Goal: Book appointment/travel/reservation

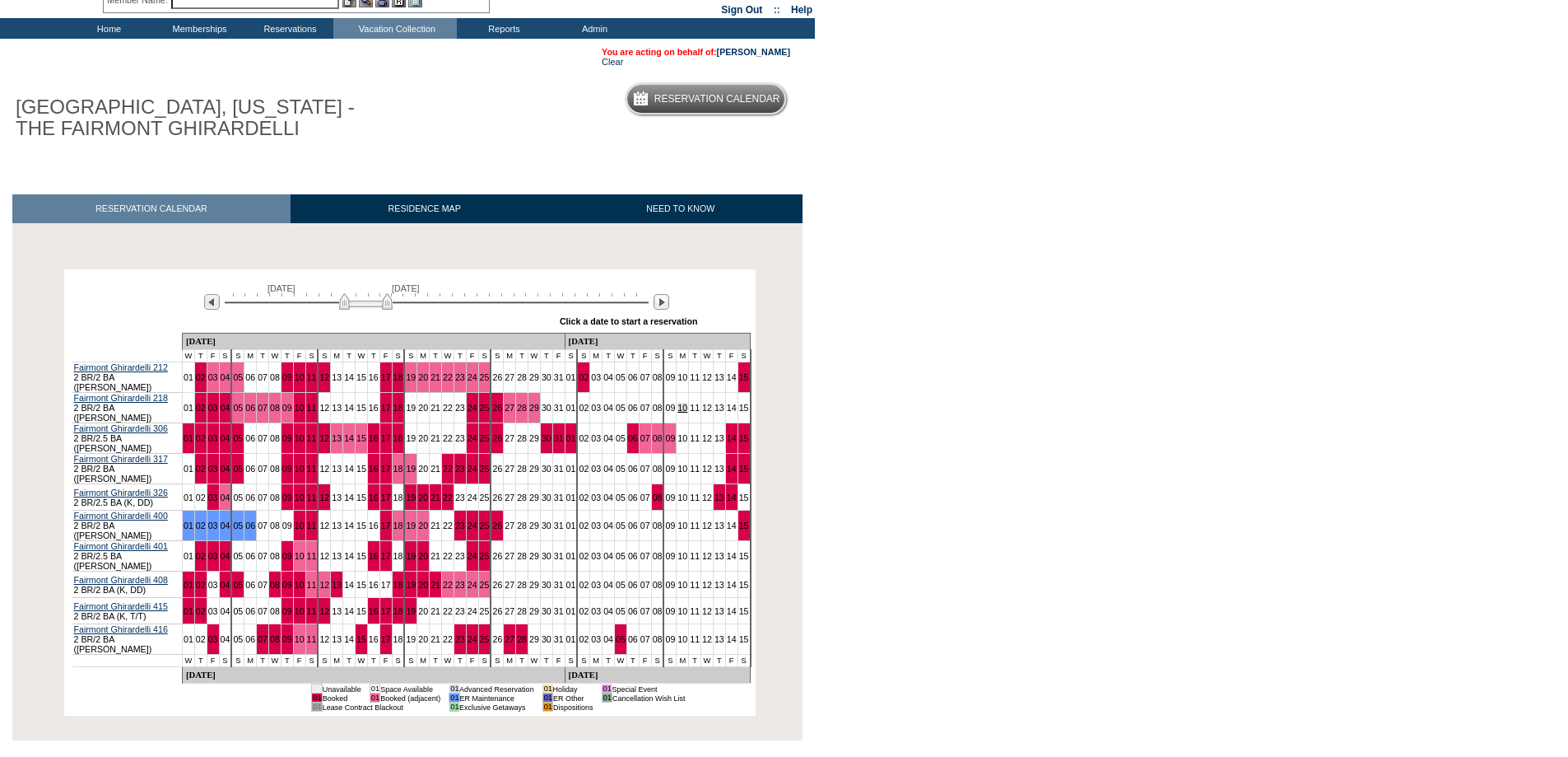
scroll to position [109, 0]
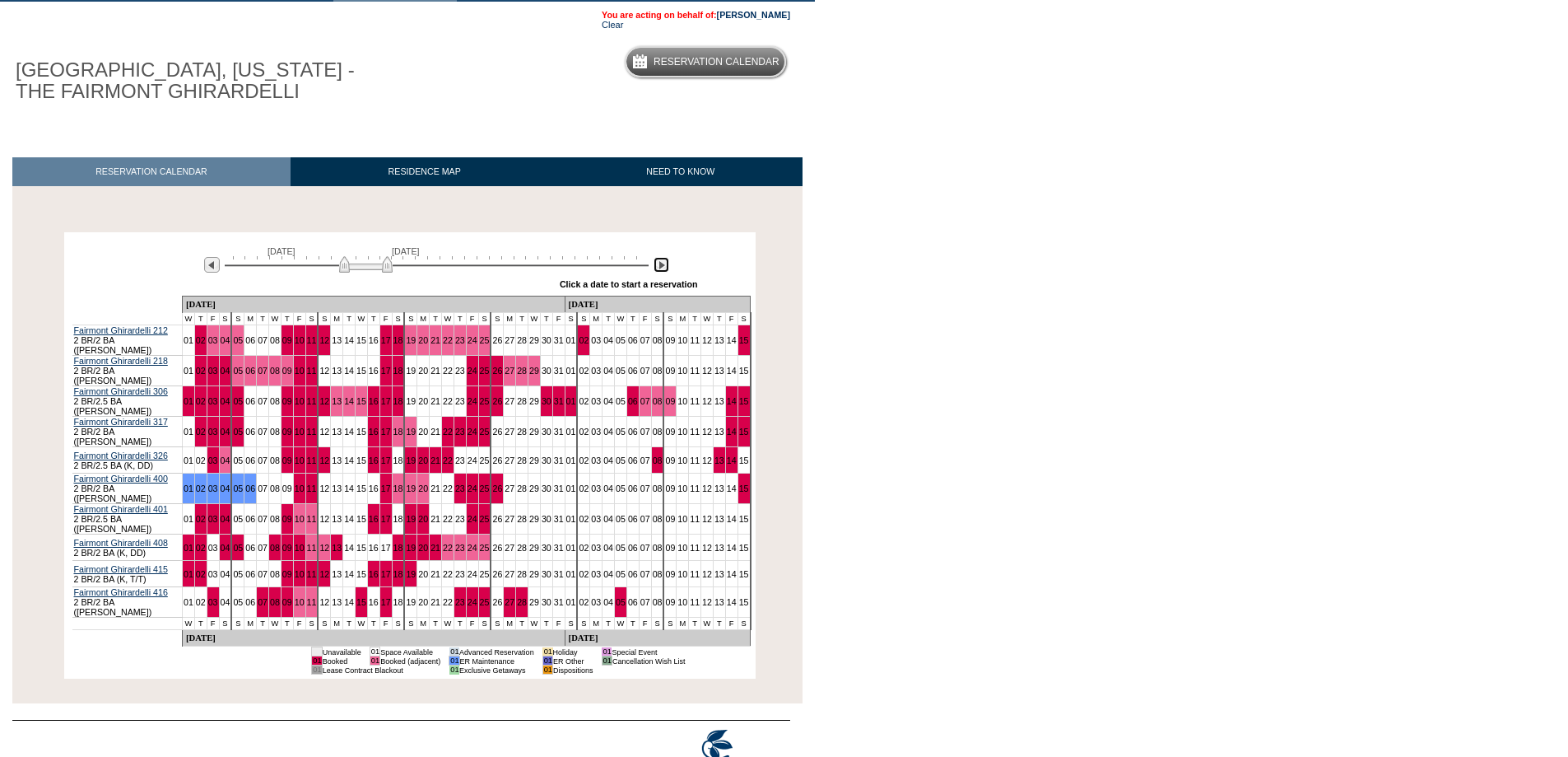
click at [663, 263] on img at bounding box center [661, 264] width 15 height 15
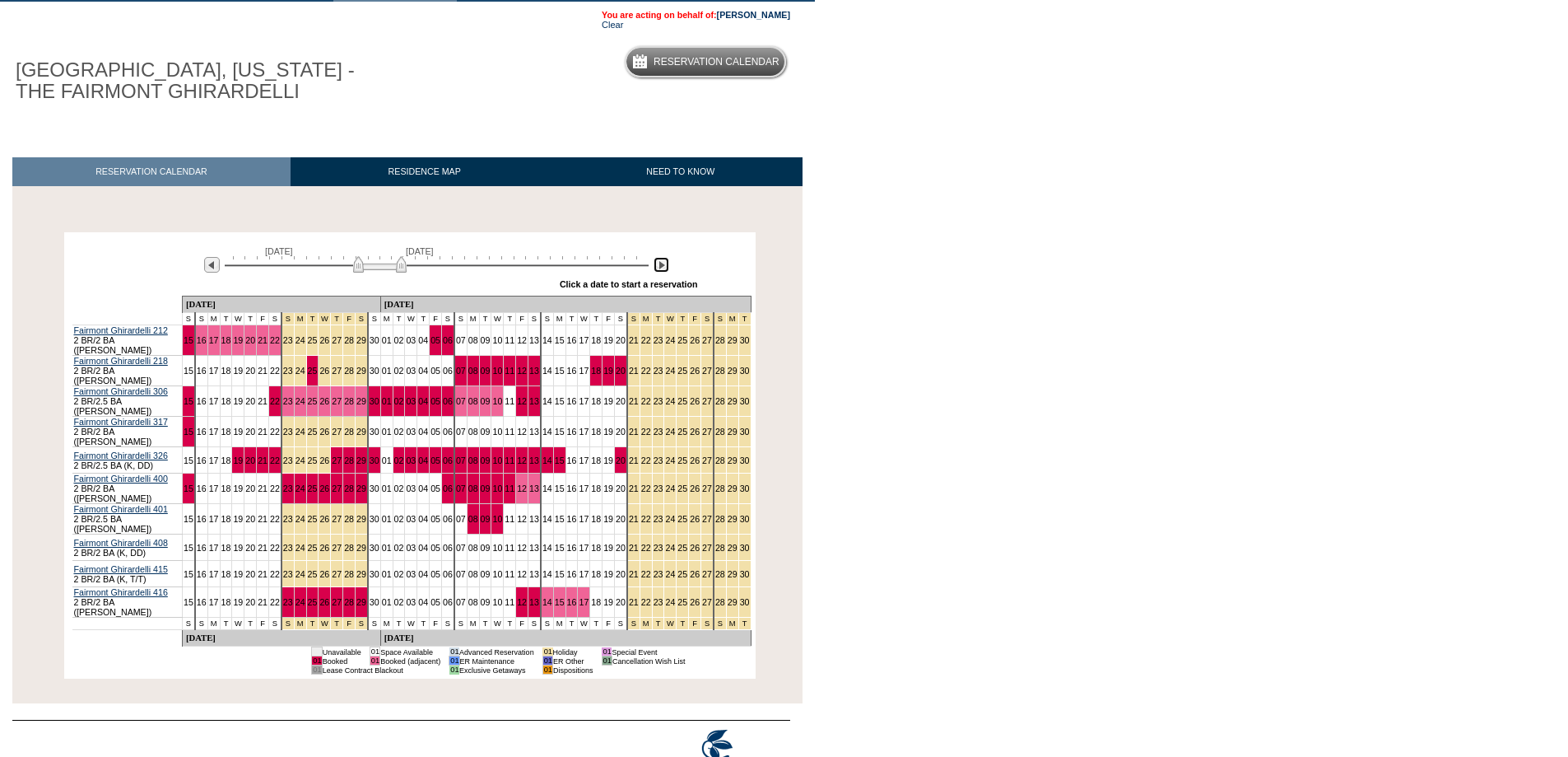
click at [663, 263] on img at bounding box center [661, 264] width 15 height 15
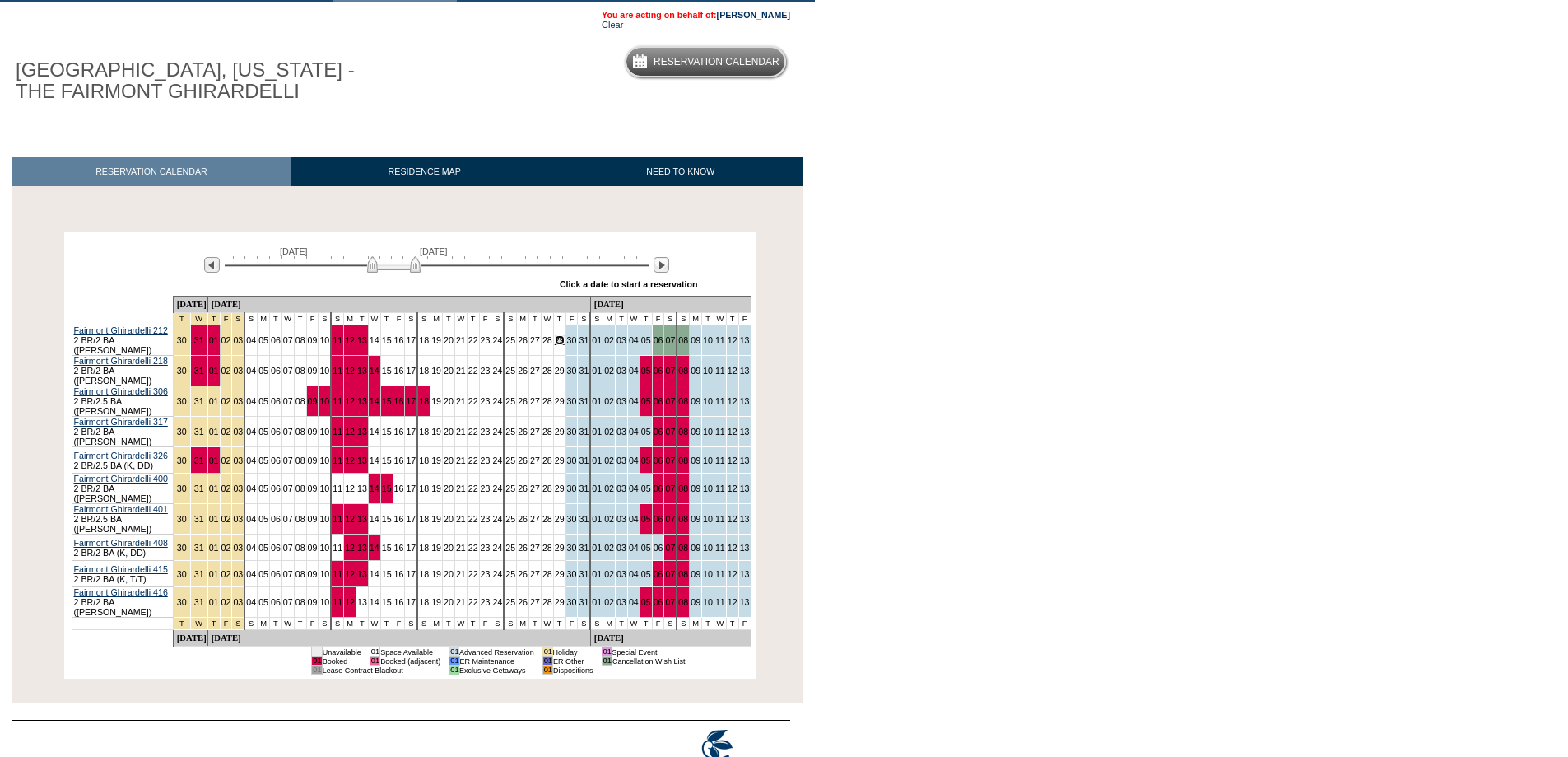
click at [555, 343] on link "29" at bounding box center [560, 340] width 10 height 10
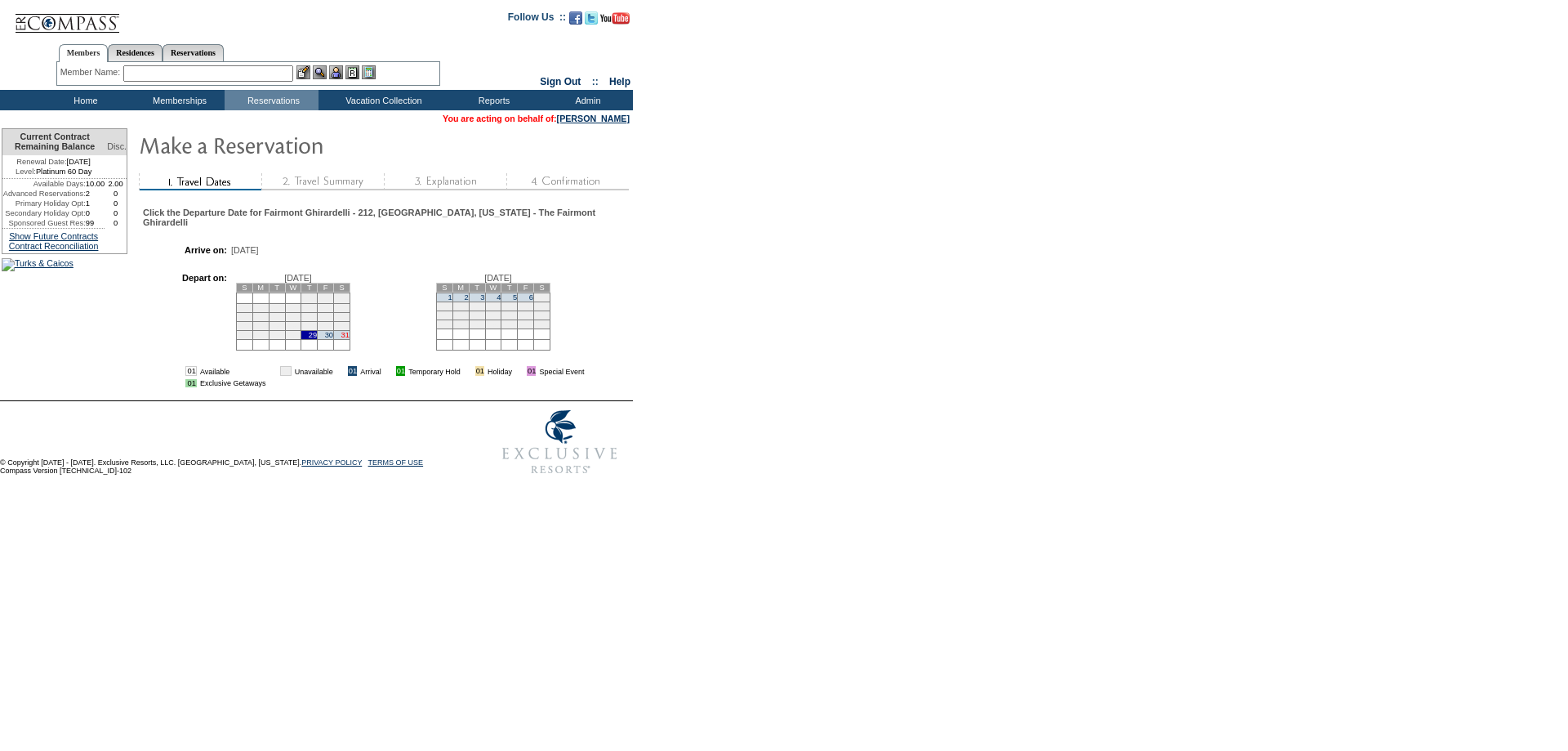
click at [349, 339] on link "31" at bounding box center [346, 335] width 8 height 8
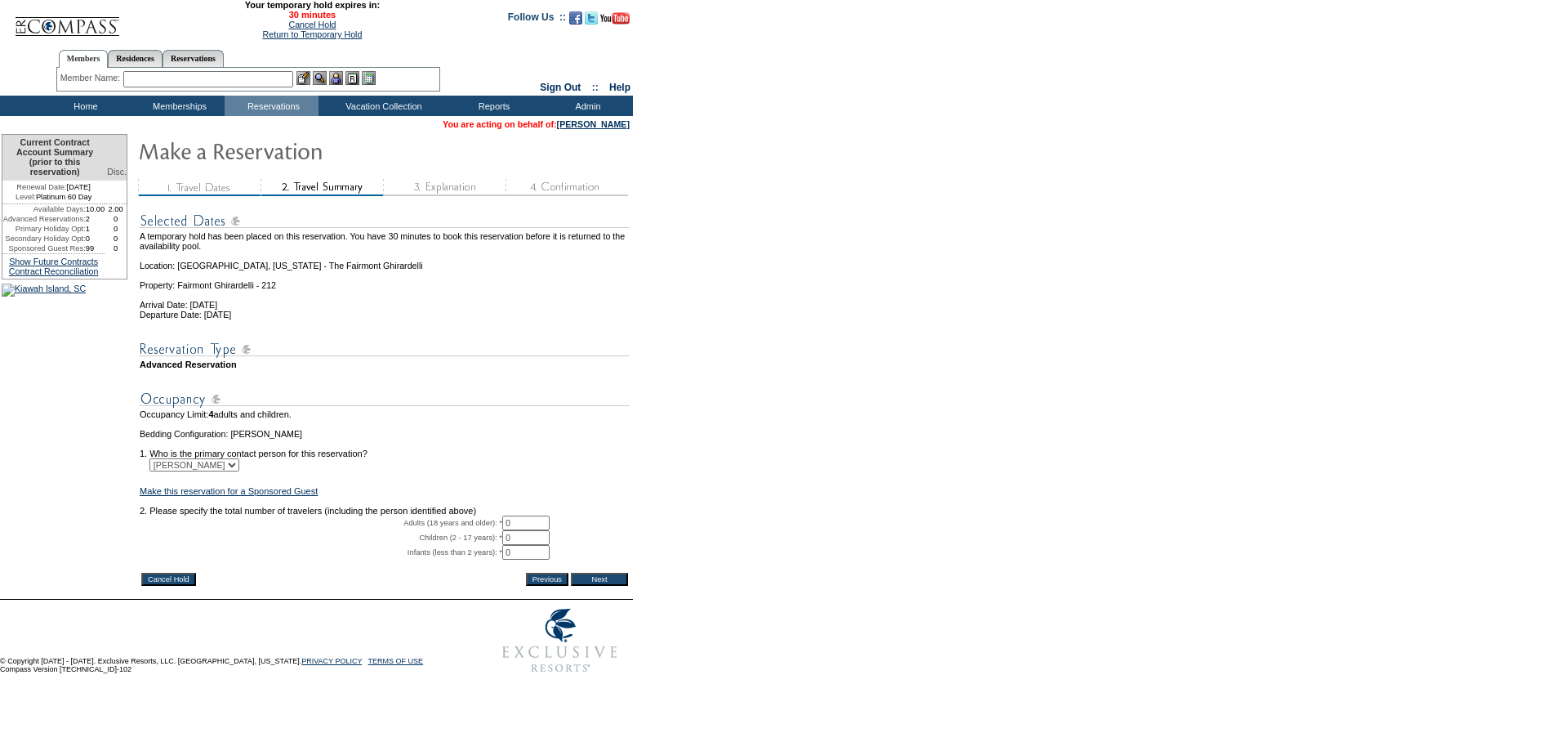
click at [166, 586] on input "Cancel Hold" at bounding box center [168, 578] width 55 height 13
